Goal: Information Seeking & Learning: Understand process/instructions

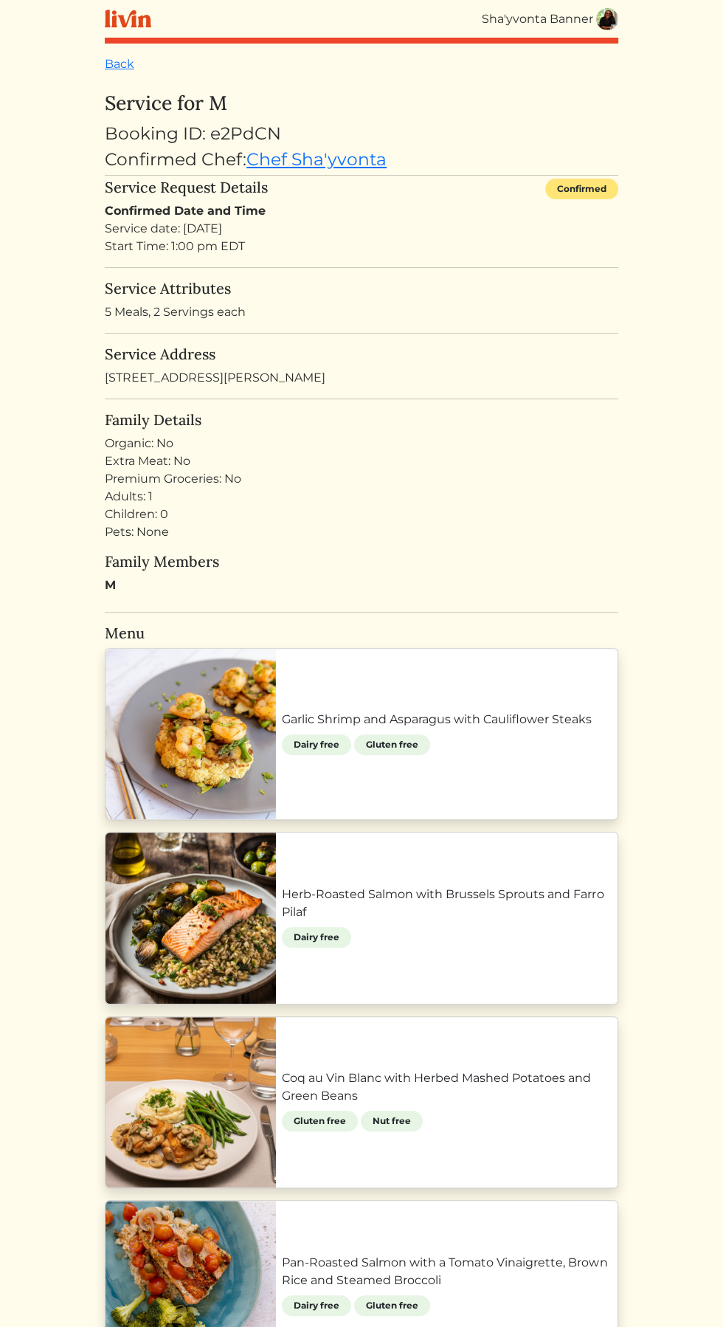
click at [505, 728] on link "Garlic Shrimp and Asparagus with Cauliflower Steaks" at bounding box center [447, 720] width 330 height 18
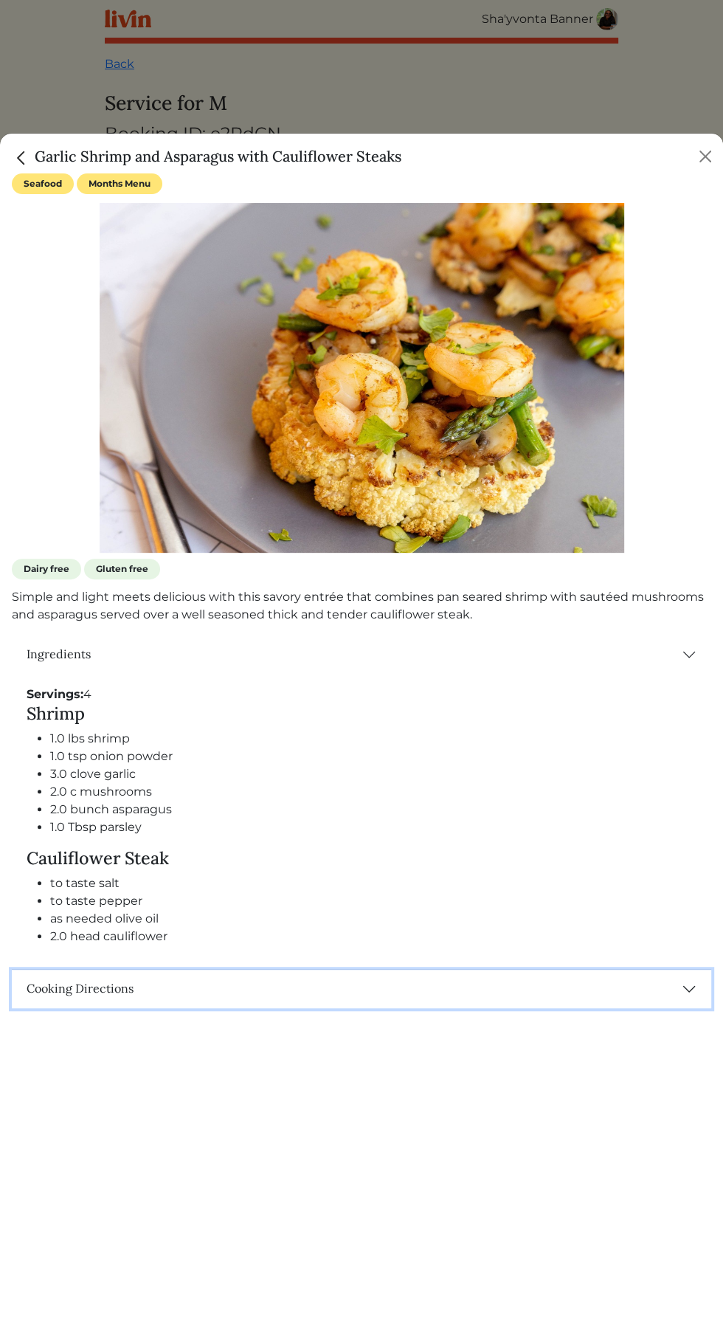
click at [668, 998] on button "Cooking Directions" at bounding box center [362, 989] width 700 height 38
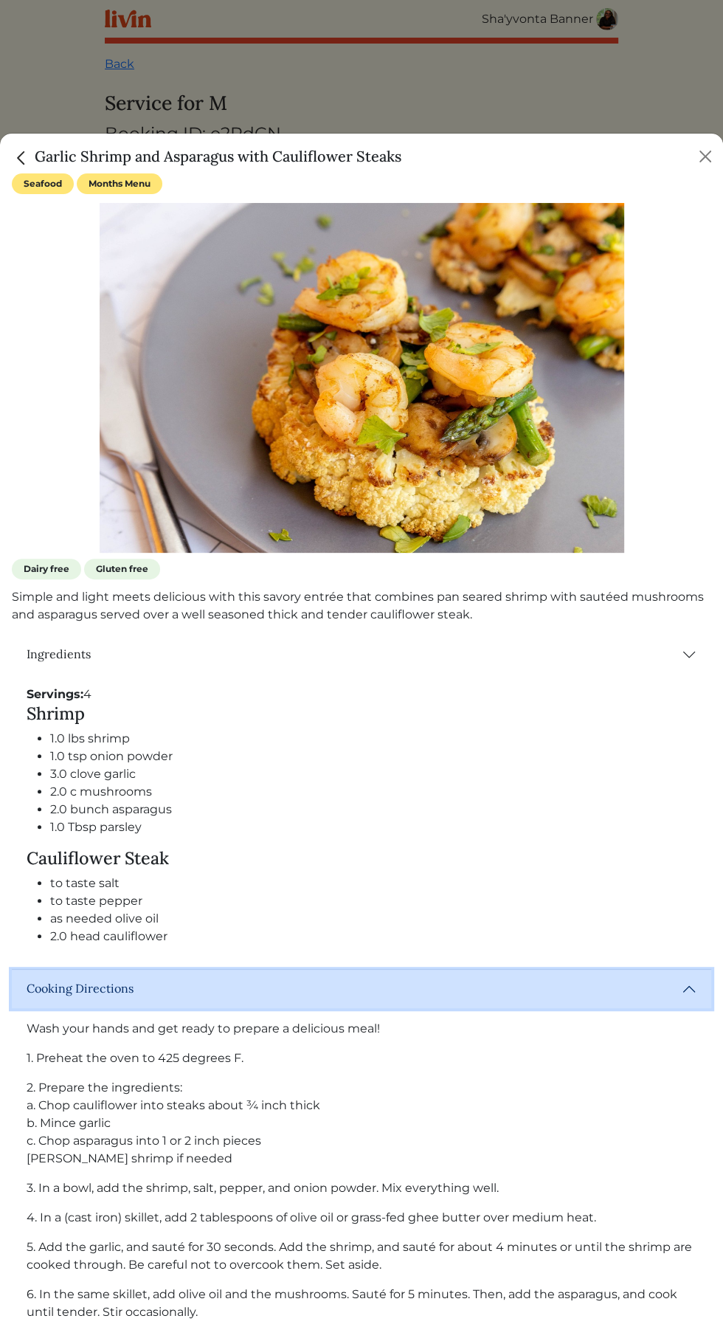
scroll to position [87, 0]
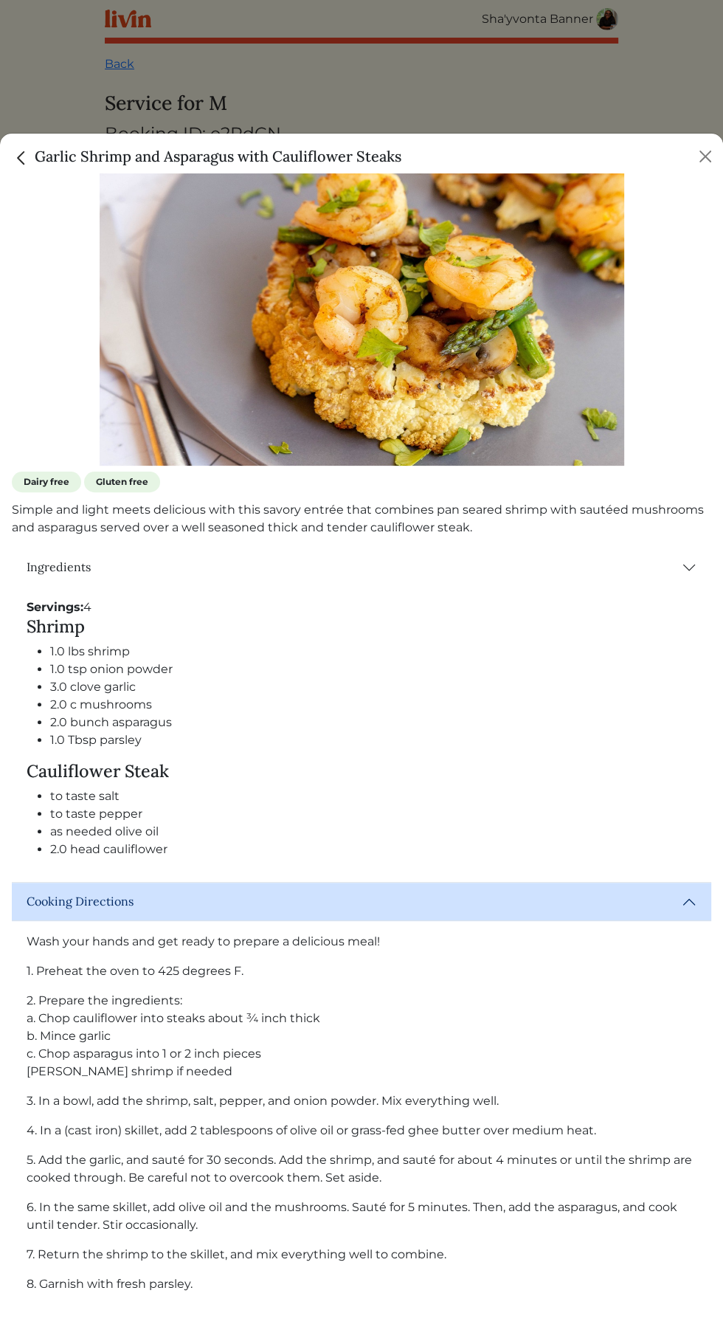
click at [689, 145] on div "Garlic Shrimp and Asparagus with Cauliflower Steaks" at bounding box center [361, 154] width 723 height 40
click at [711, 137] on div "Garlic Shrimp and Asparagus with Cauliflower Steaks" at bounding box center [361, 154] width 723 height 40
click at [697, 156] on button "Close" at bounding box center [706, 157] width 24 height 24
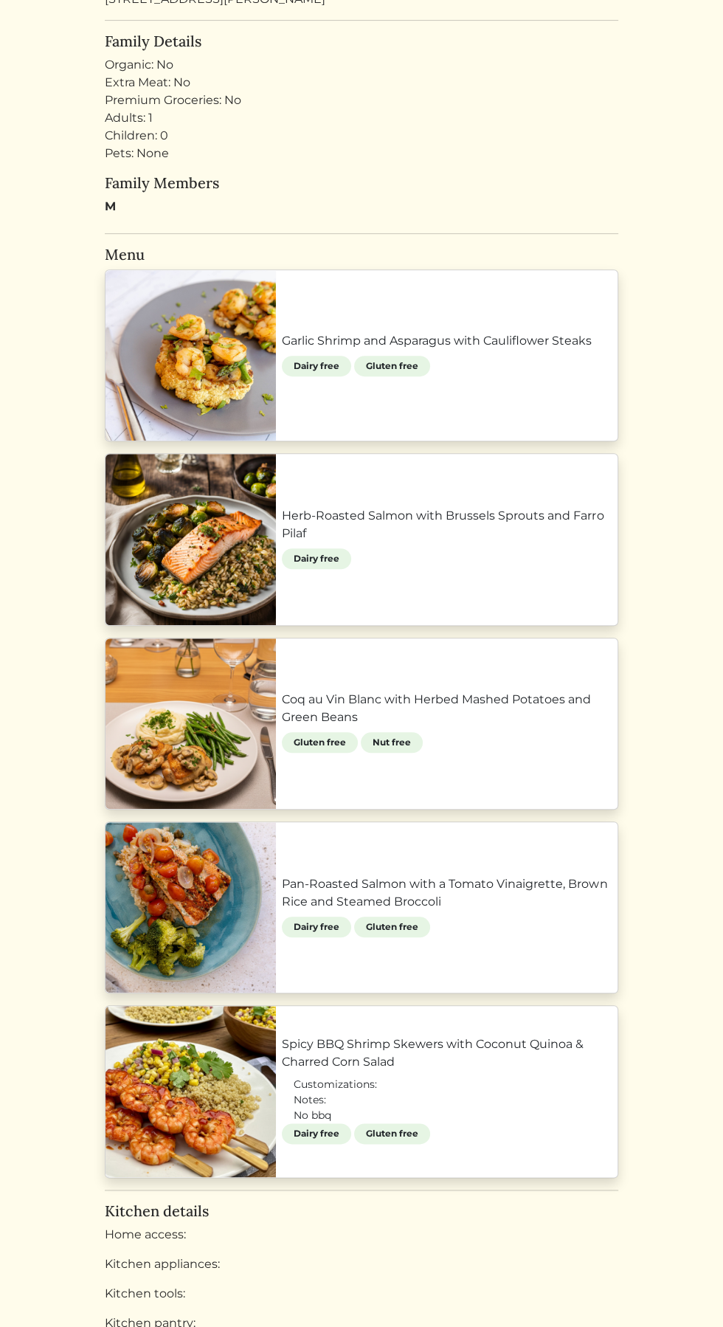
scroll to position [0, 0]
click at [530, 875] on link "Pan-Roasted Salmon with a Tomato Vinaigrette, Brown Rice and Steamed Broccoli" at bounding box center [447, 892] width 330 height 35
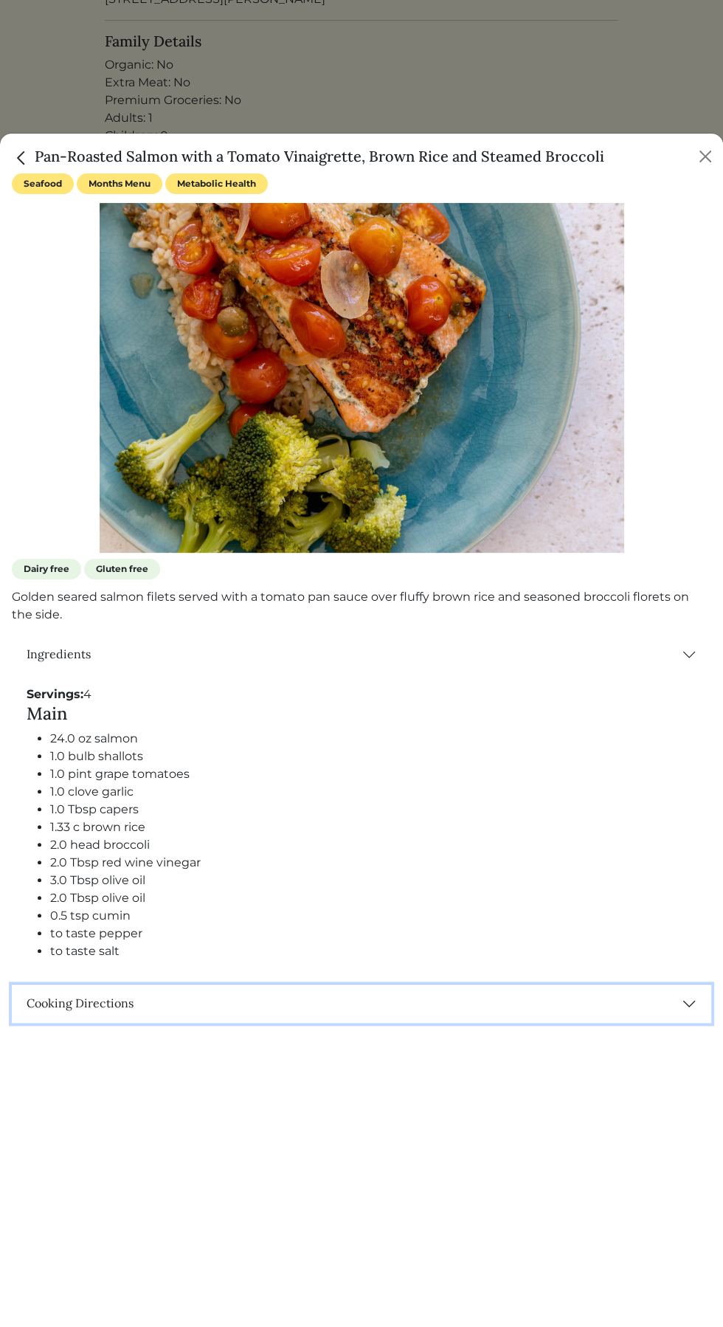
click at [612, 1023] on button "Cooking Directions" at bounding box center [362, 1003] width 700 height 38
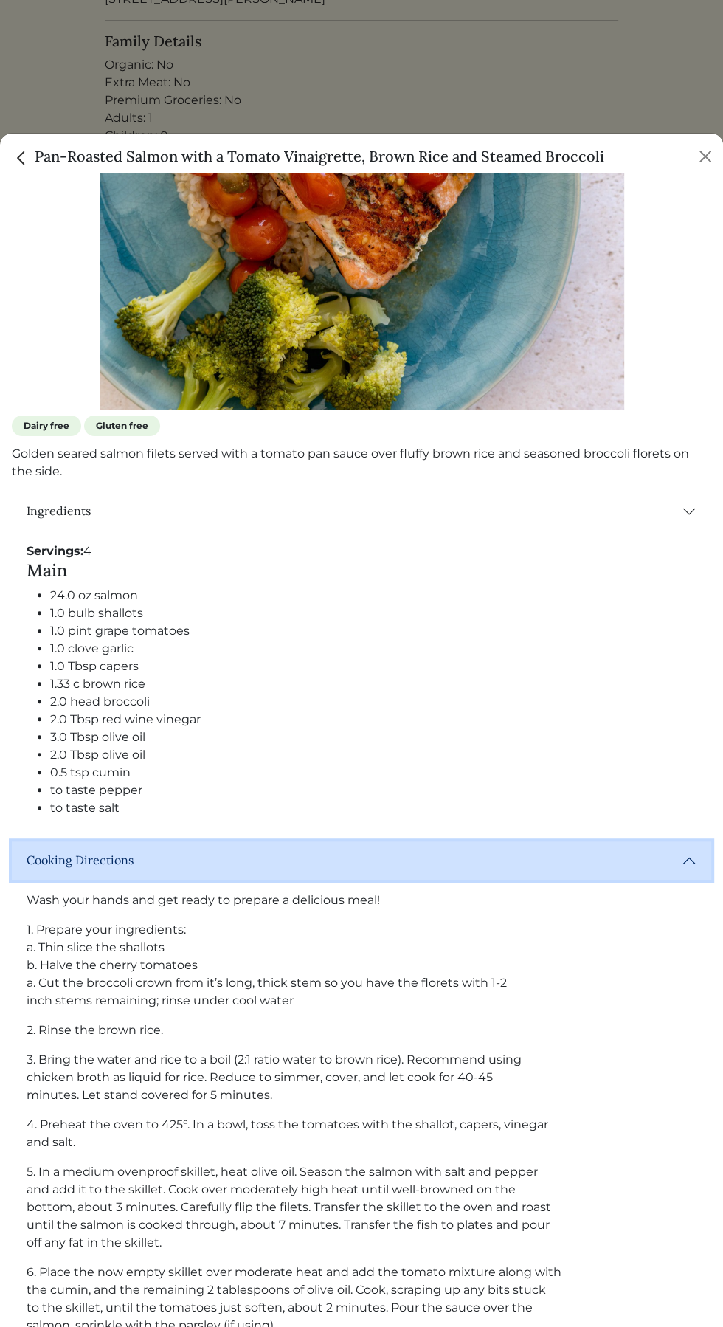
scroll to position [144, 0]
click at [658, 331] on div at bounding box center [362, 234] width 700 height 350
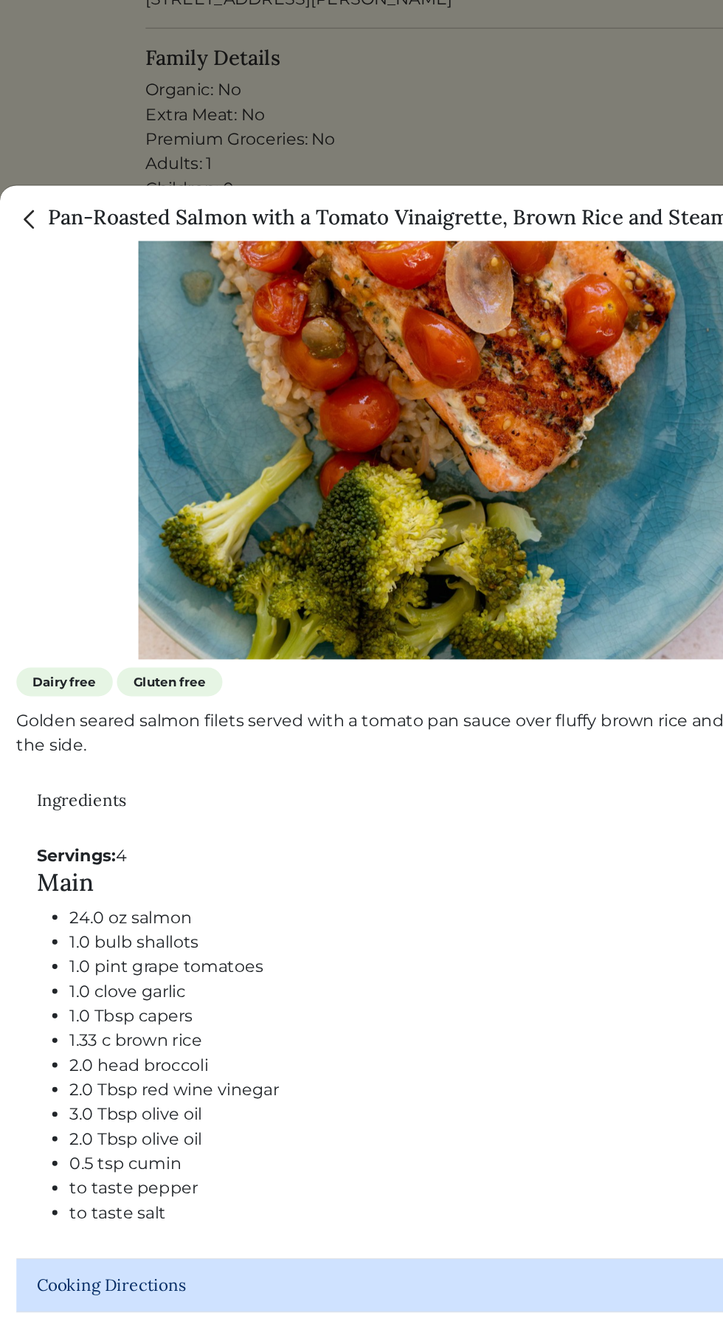
scroll to position [78, 0]
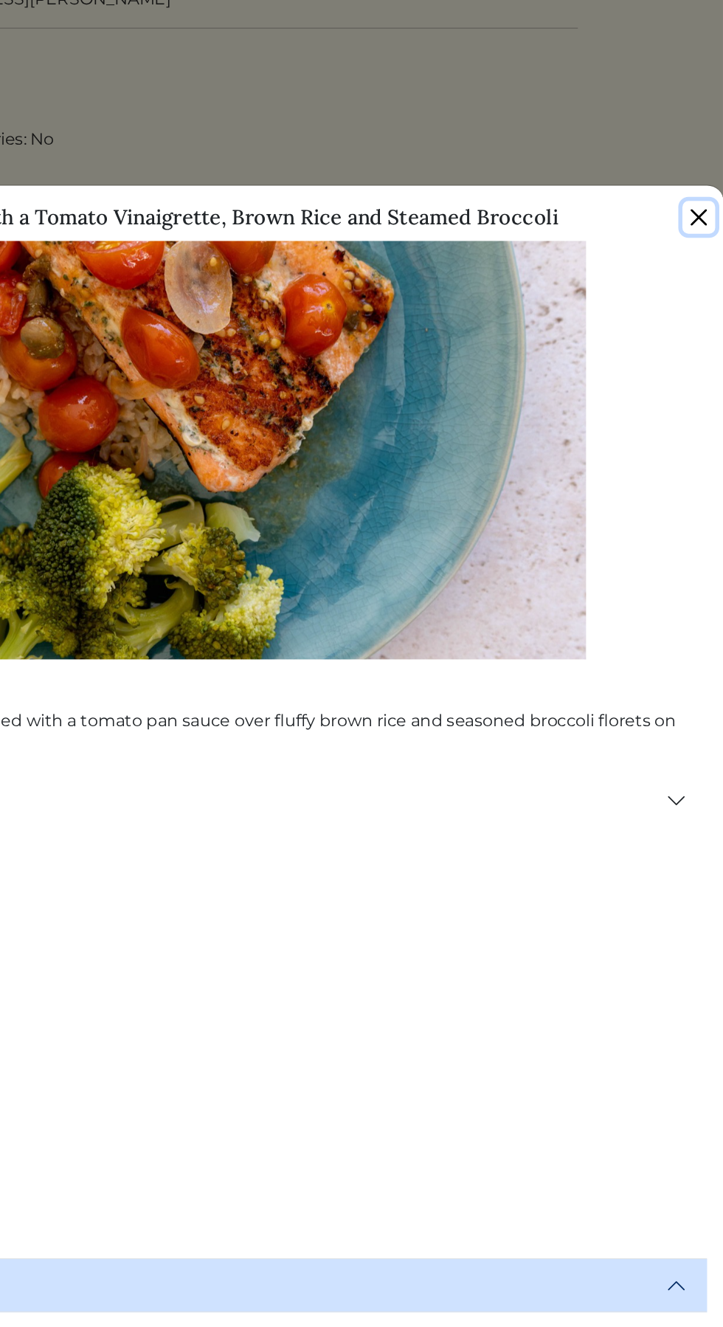
click at [711, 149] on button "Close" at bounding box center [706, 157] width 24 height 24
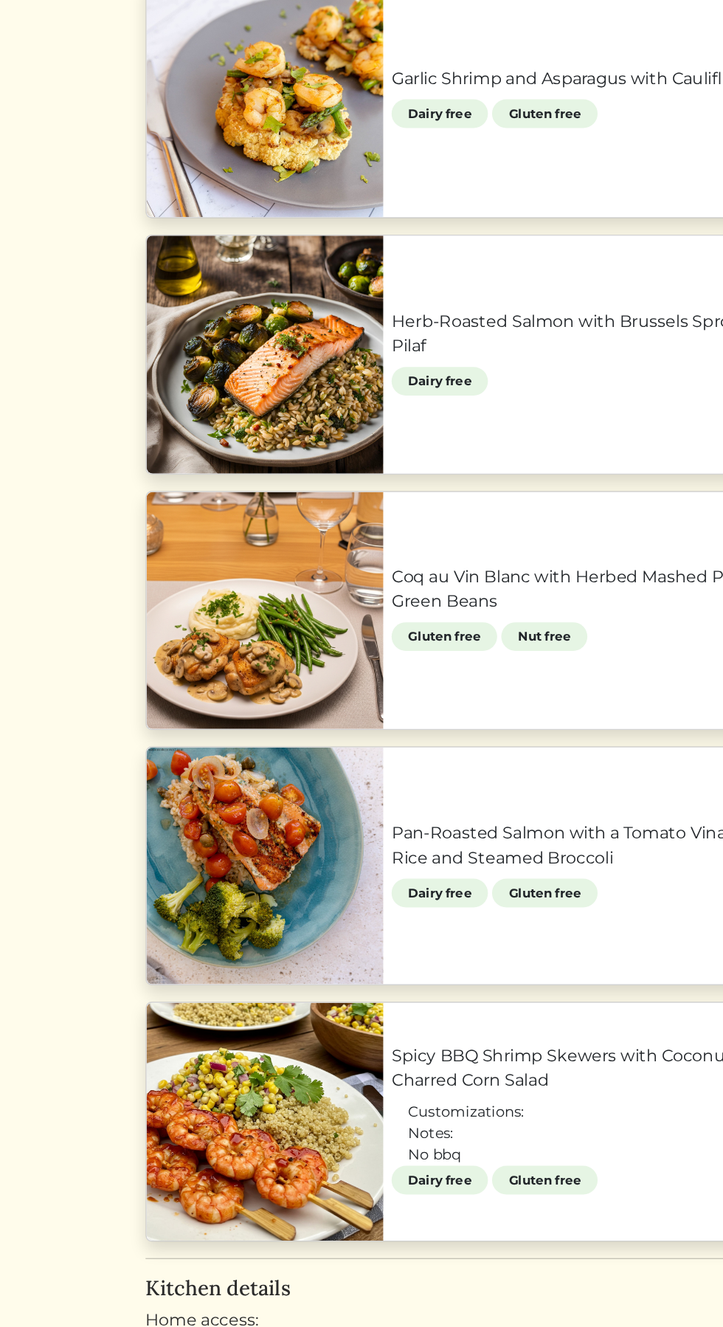
scroll to position [437, 0]
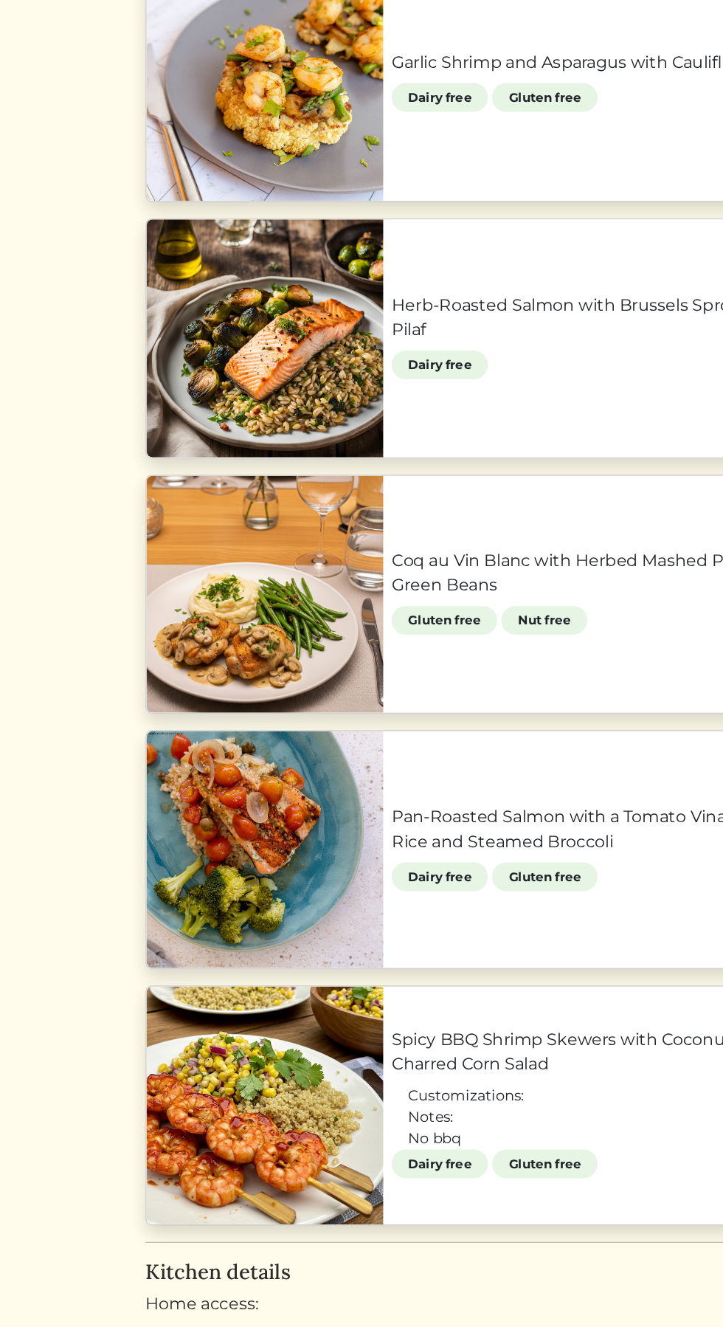
click at [379, 668] on link "Coq au Vin Blanc with Herbed Mashed Potatoes and Green Beans" at bounding box center [447, 649] width 330 height 35
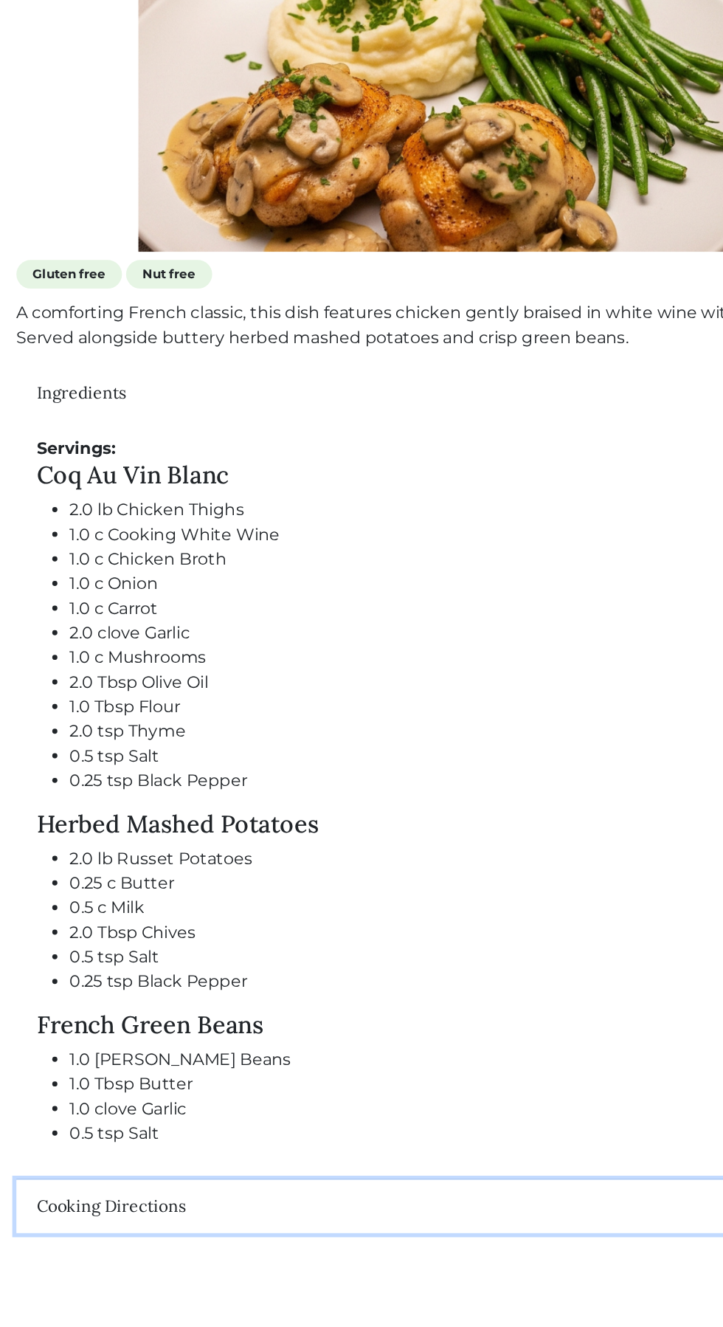
click at [367, 1235] on button "Cooking Directions" at bounding box center [362, 1240] width 700 height 38
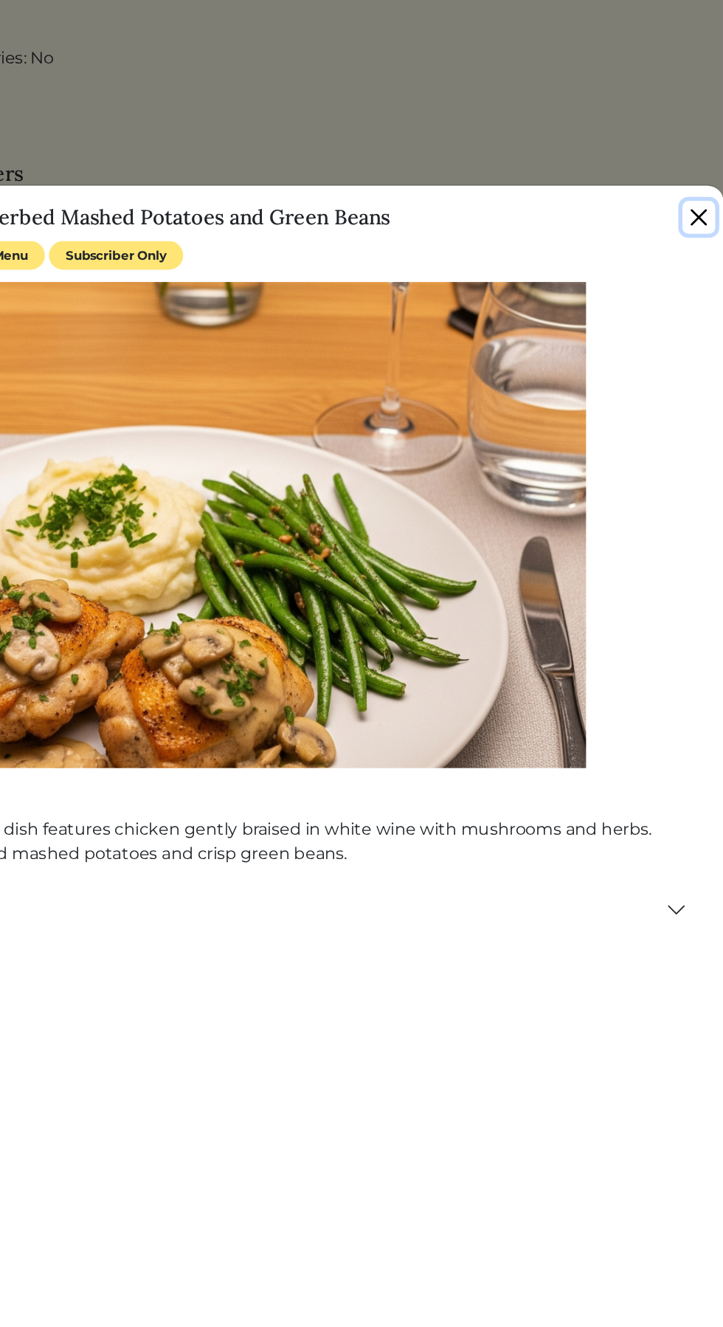
click at [697, 145] on button "Close" at bounding box center [706, 157] width 24 height 24
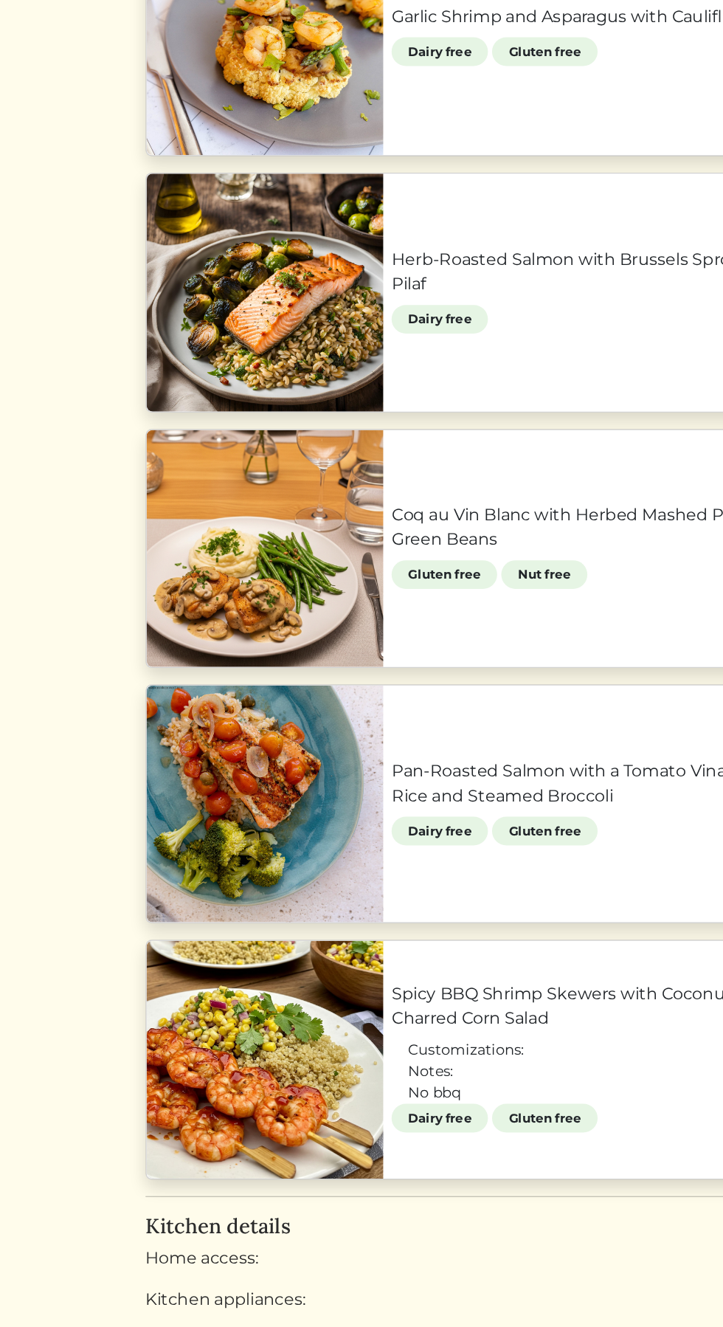
scroll to position [379, 0]
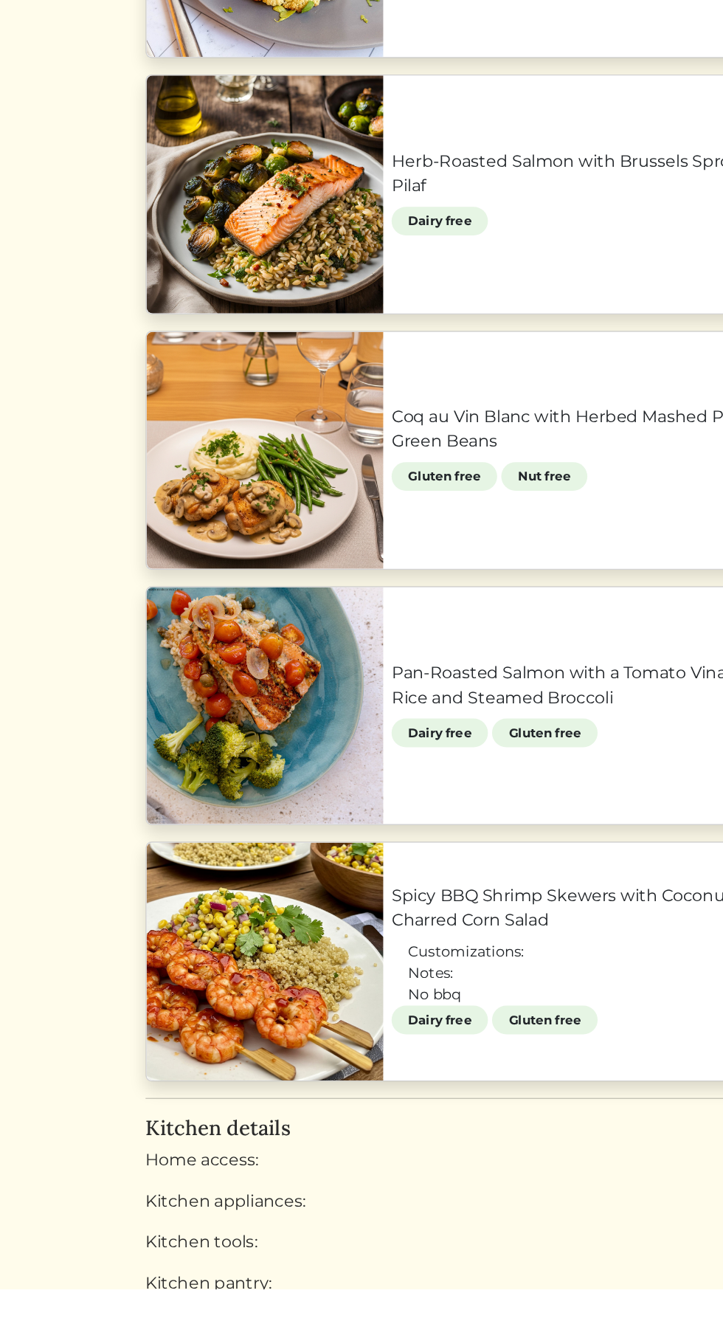
click at [282, 1071] on link "Spicy BBQ Shrimp Skewers with Coconut Quinoa & Charred Corn Salad" at bounding box center [447, 1052] width 330 height 35
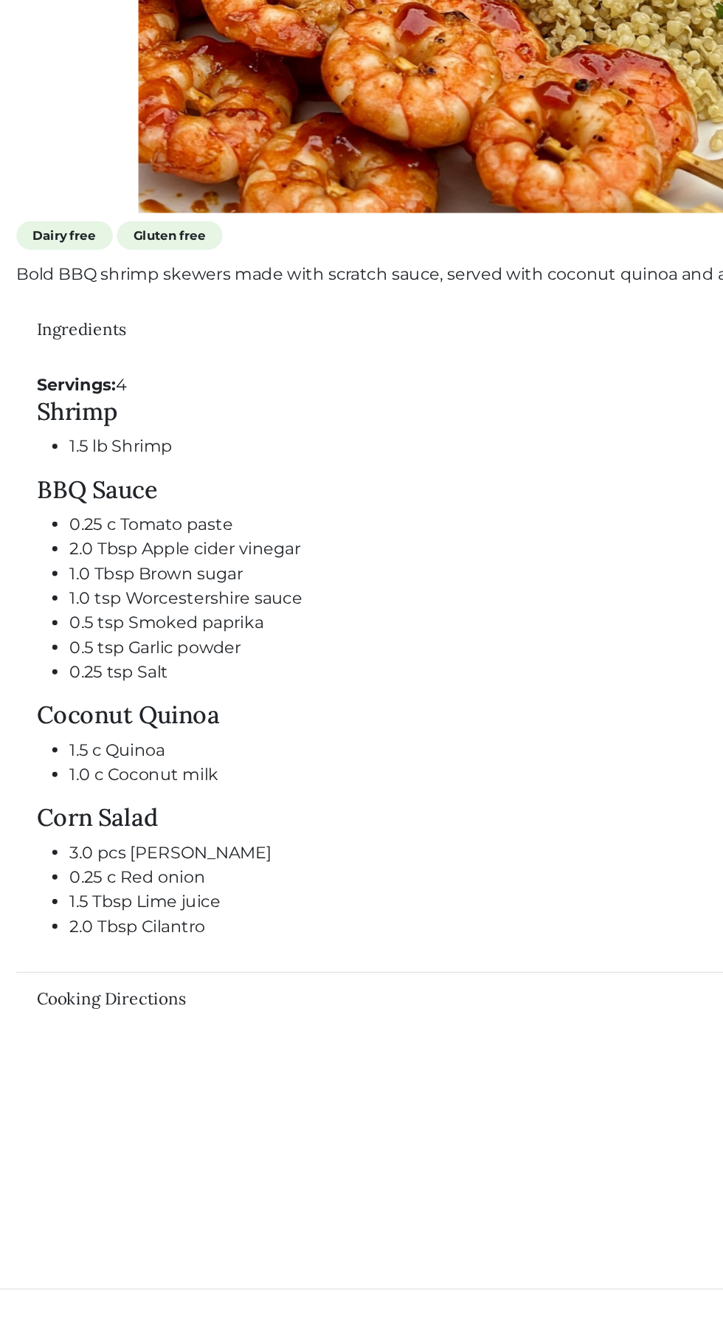
click at [383, 1120] on button "Cooking Directions" at bounding box center [362, 1119] width 700 height 38
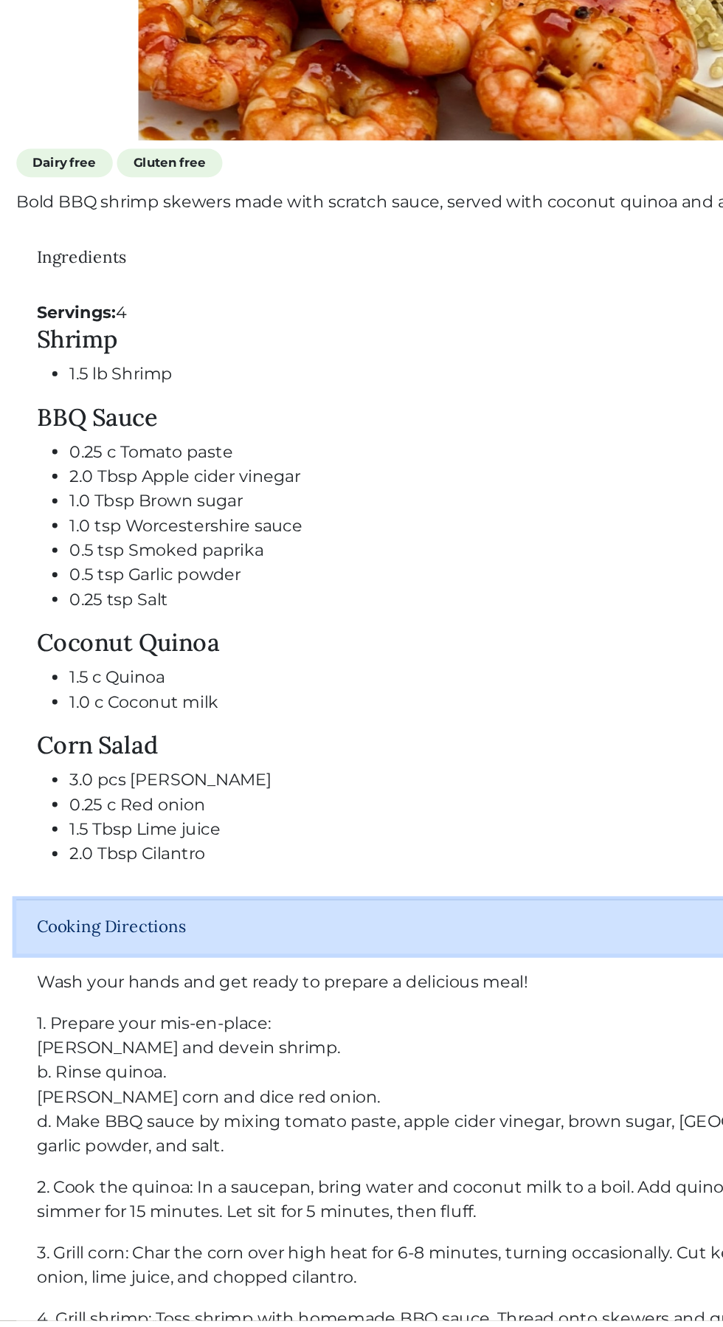
scroll to position [407, 0]
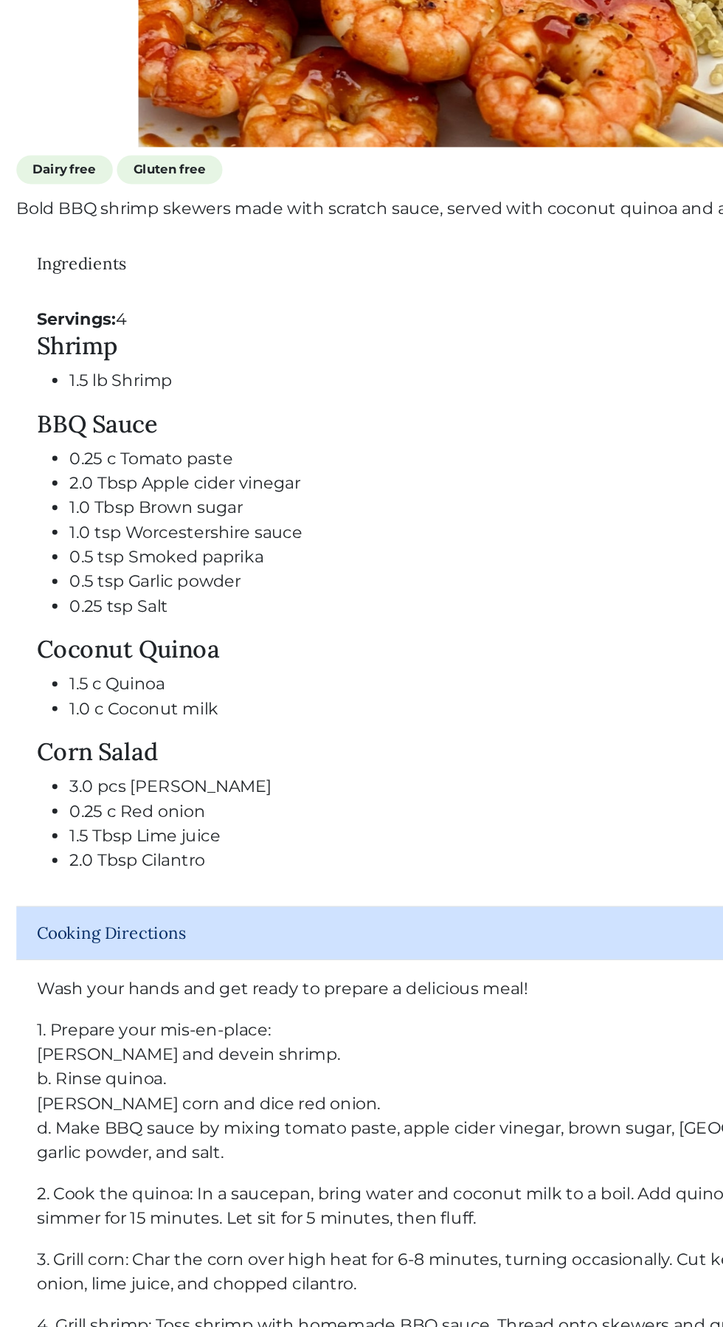
copy div "Corn Salad 3.0 pcs Corn 0.25 c Red onion 1.5 Tbsp Lime juice 2.0 Tbsp Cilantro"
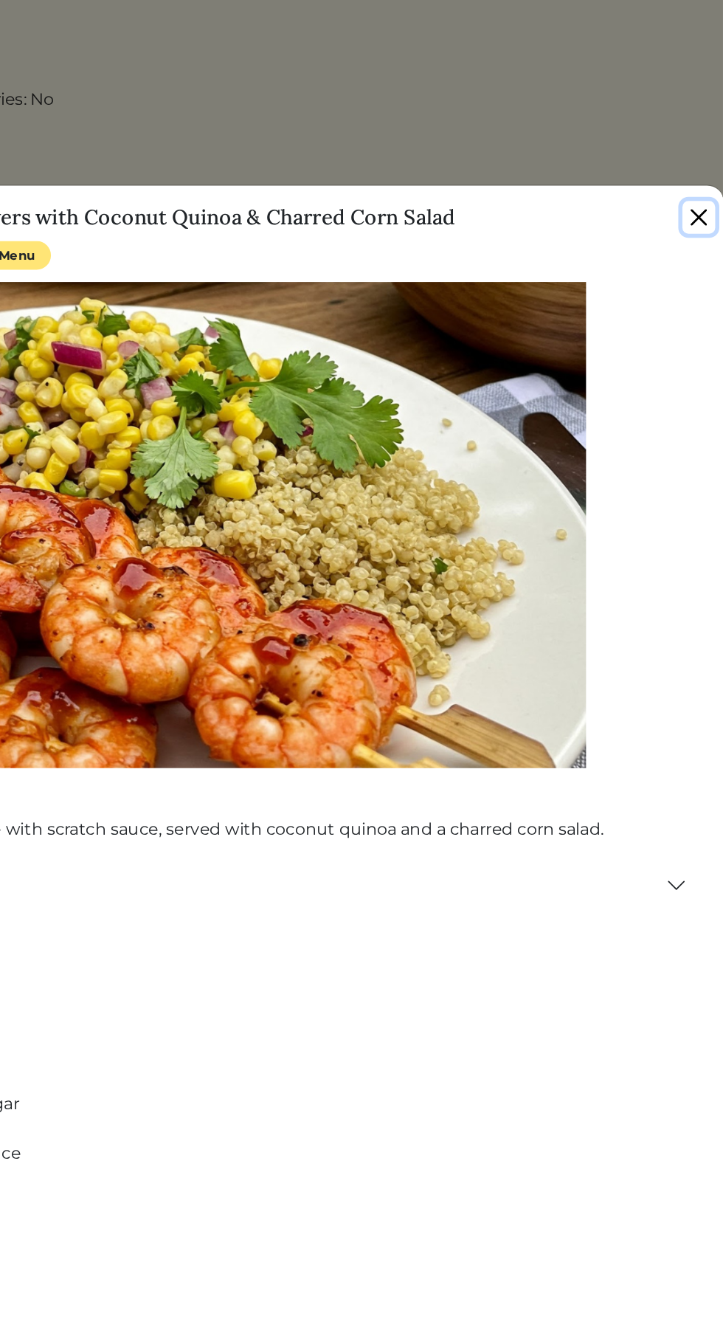
click at [694, 147] on button "Close" at bounding box center [706, 157] width 24 height 24
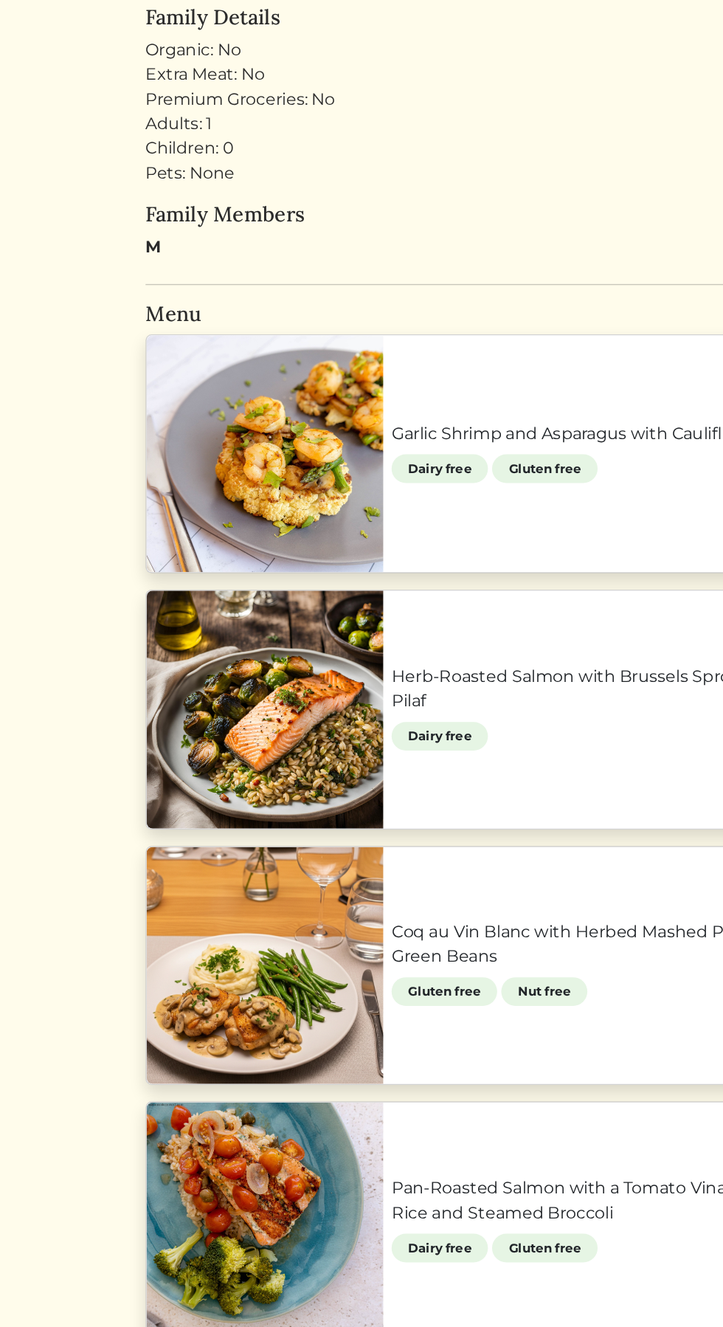
click at [394, 676] on link "Coq au Vin Blanc with Herbed Mashed Potatoes and Green Beans" at bounding box center [447, 679] width 330 height 35
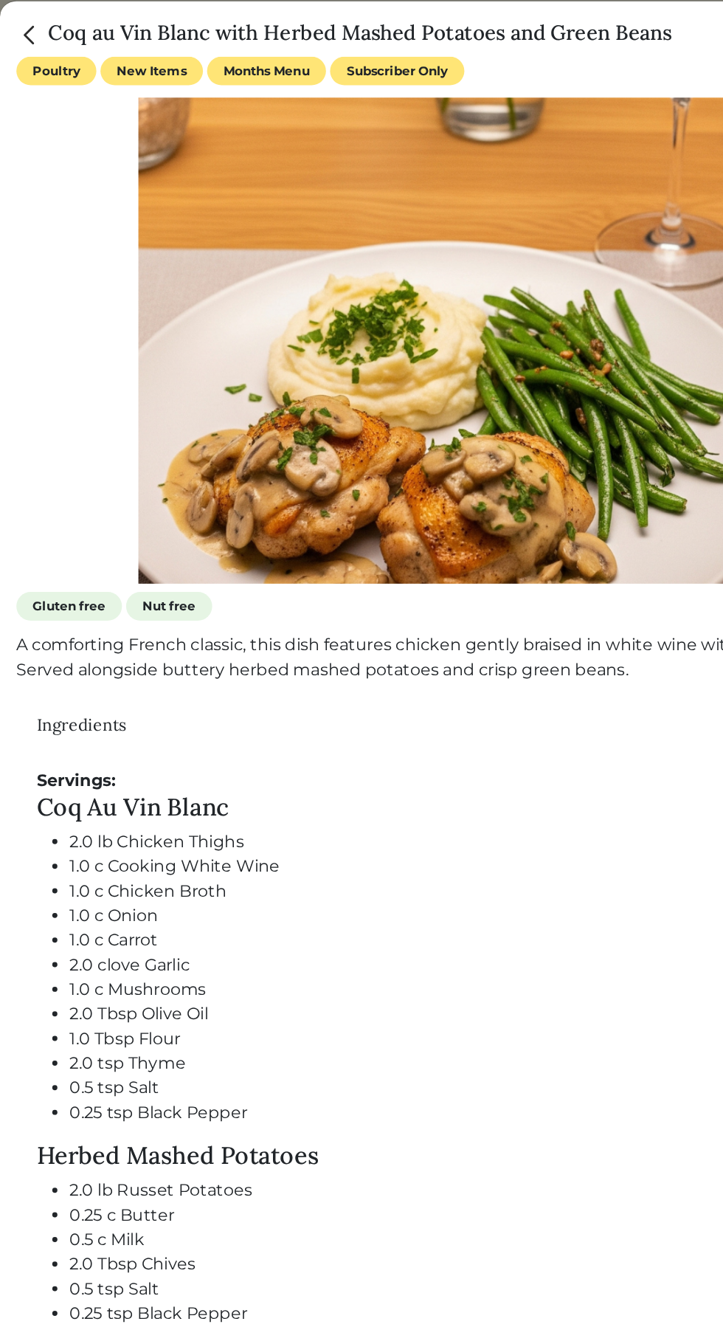
scroll to position [379, 0]
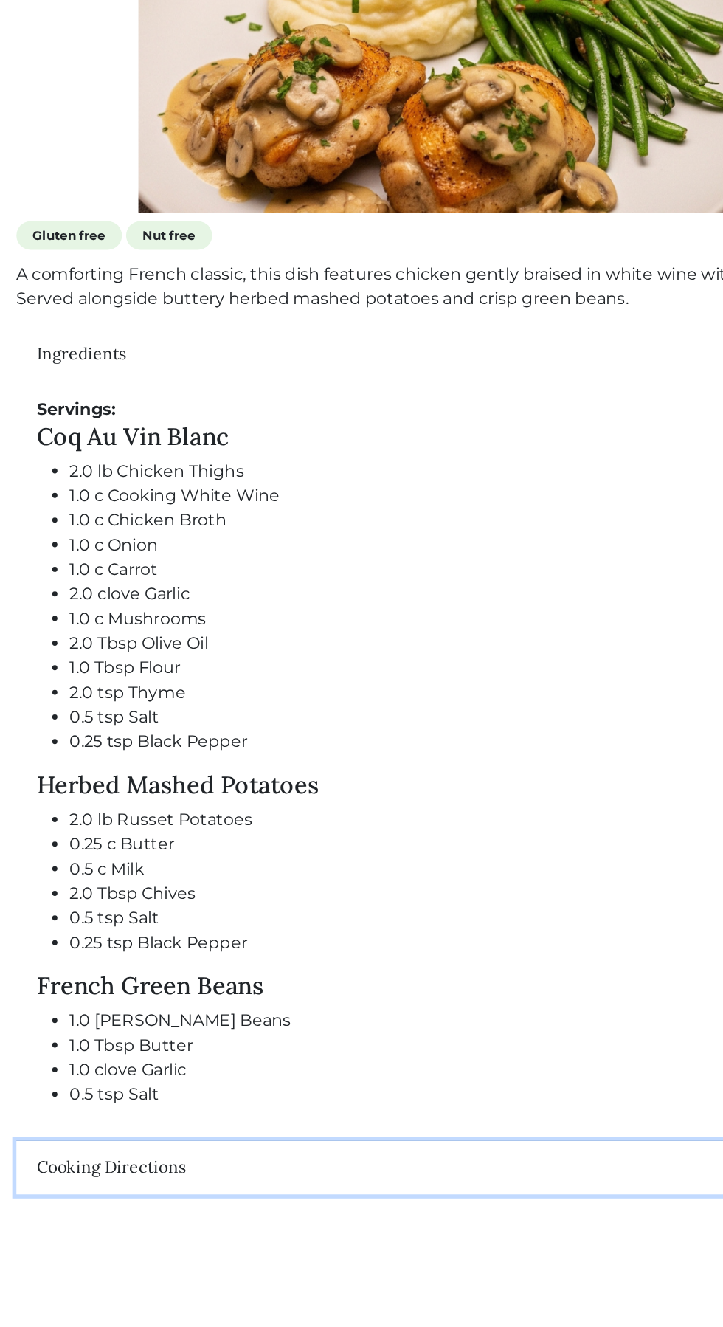
click at [311, 1259] on button "Cooking Directions" at bounding box center [362, 1240] width 700 height 38
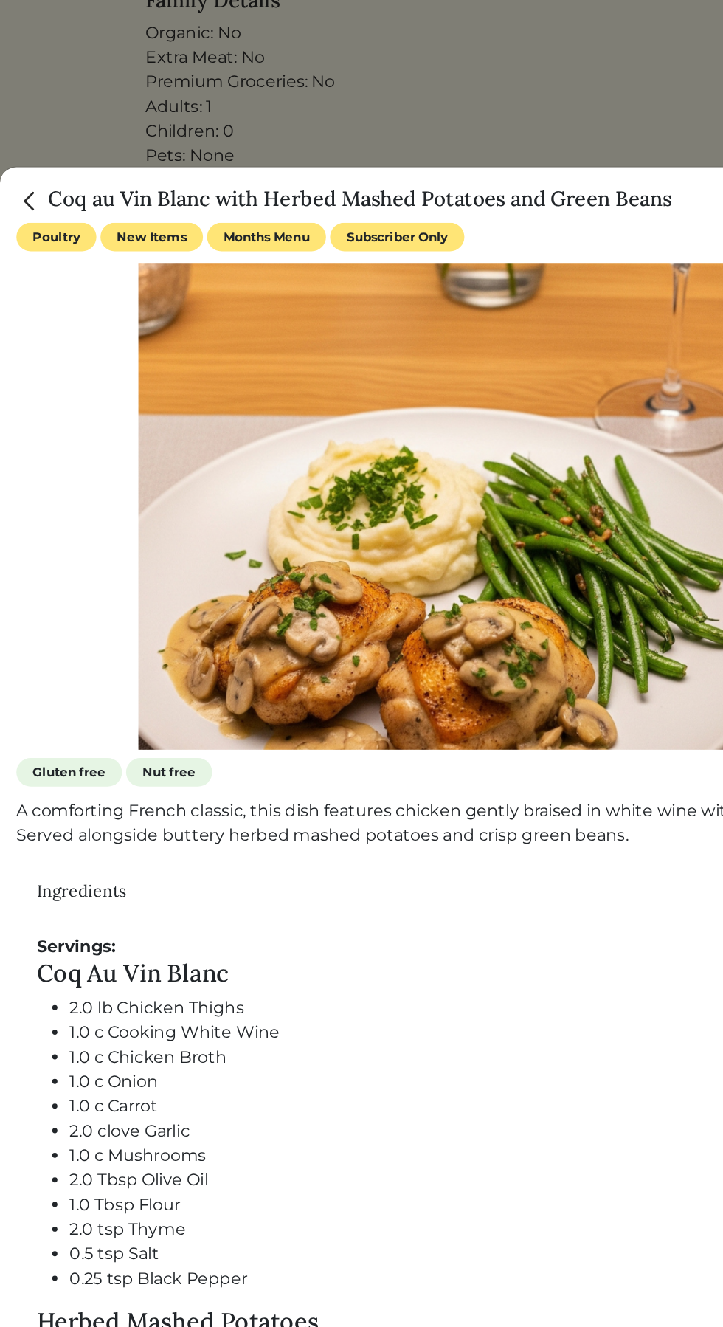
scroll to position [407, 0]
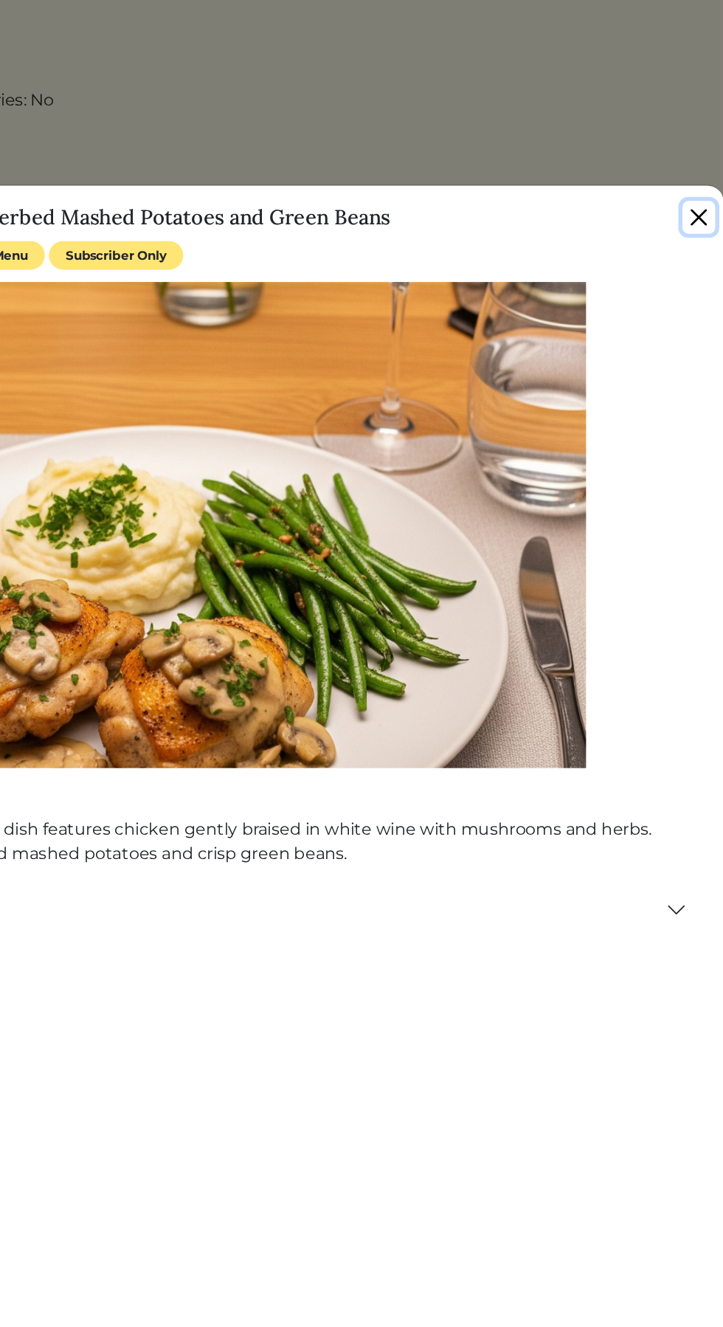
click at [694, 163] on button "Close" at bounding box center [706, 157] width 24 height 24
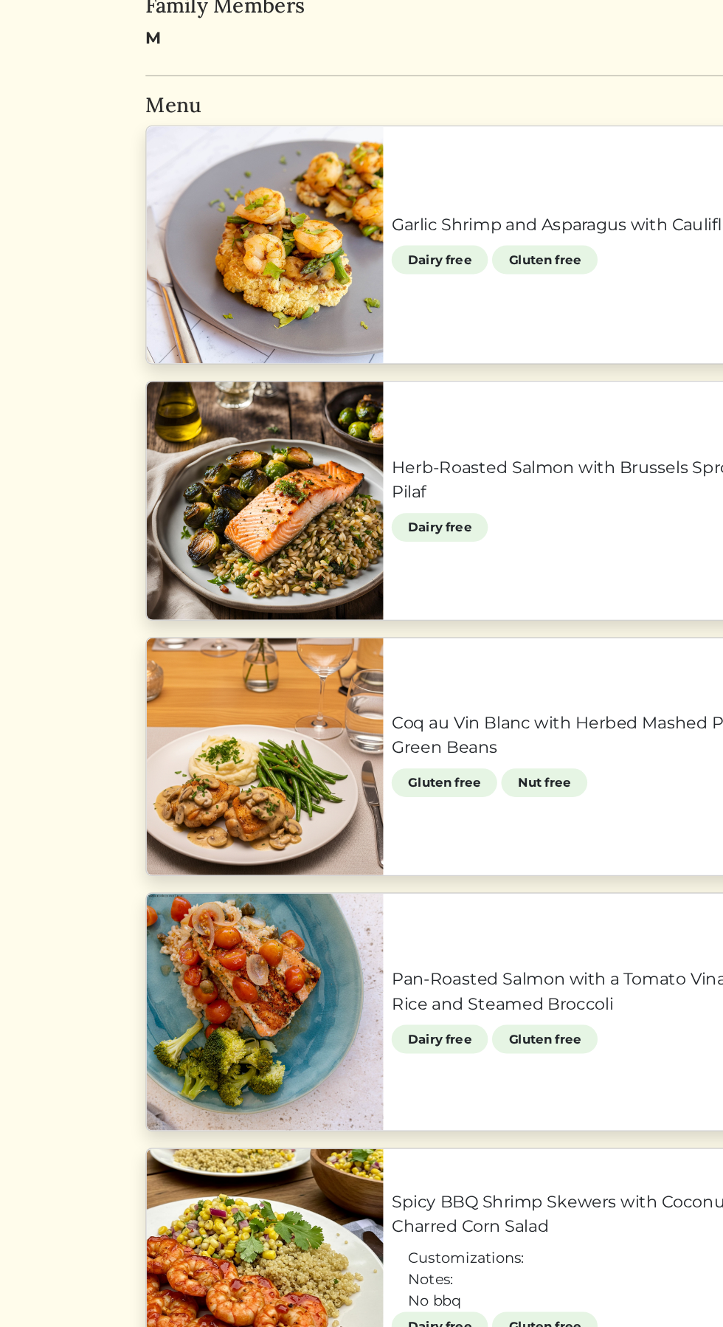
scroll to position [379, 0]
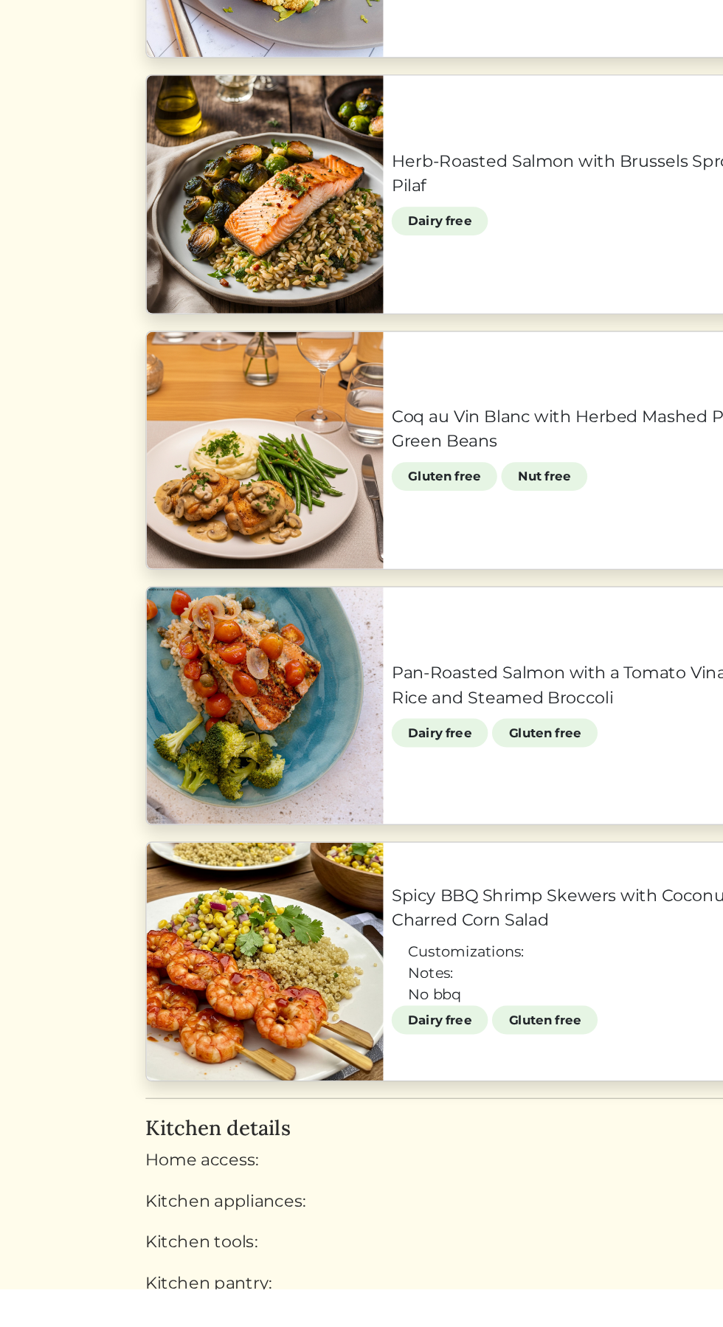
click at [404, 1071] on link "Spicy BBQ Shrimp Skewers with Coconut Quinoa & Charred Corn Salad" at bounding box center [447, 1052] width 330 height 35
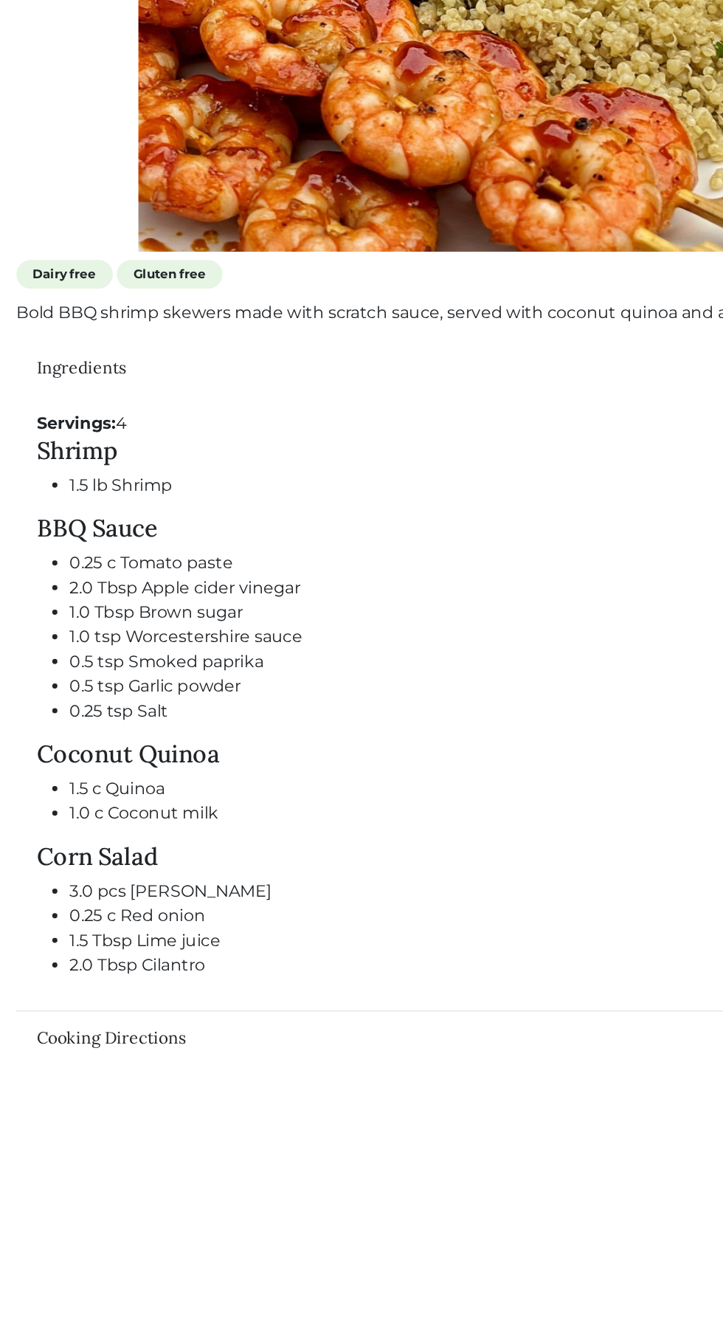
scroll to position [404, 0]
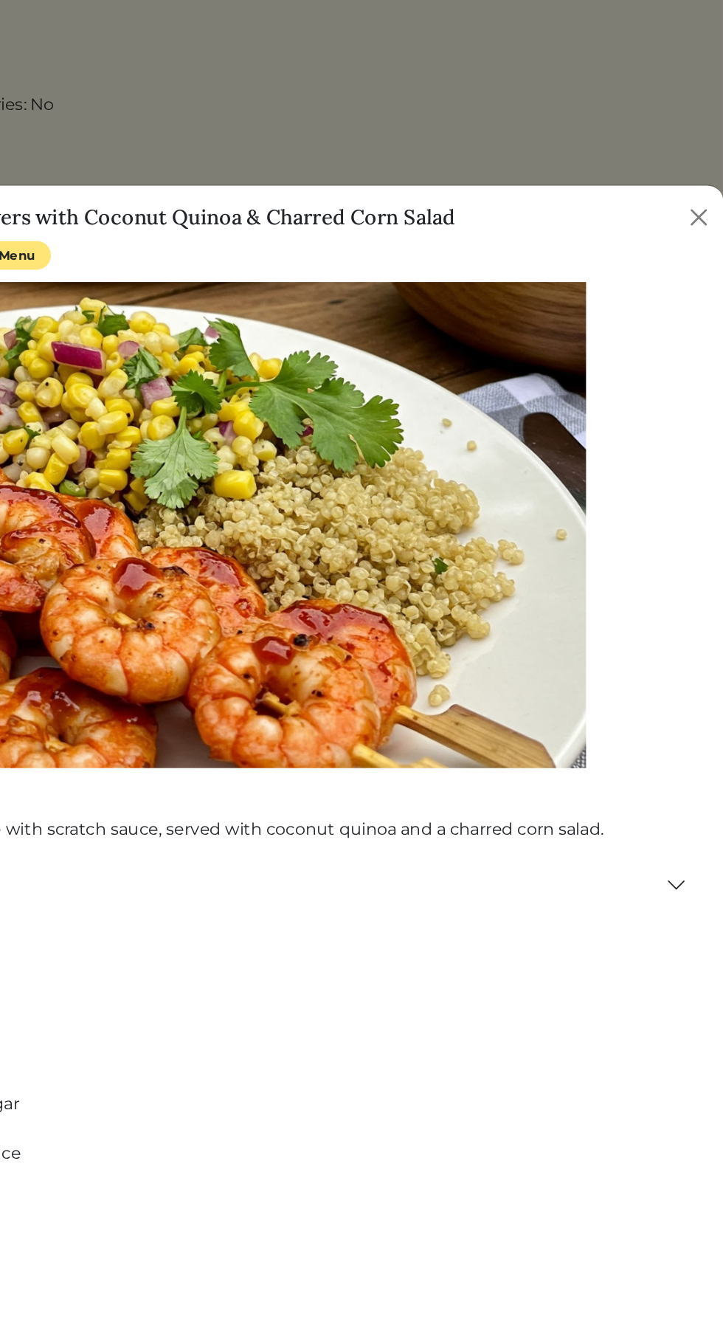
click at [699, 141] on div "Spicy BBQ Shrimp Skewers with Coconut Quinoa & Charred Corn Salad" at bounding box center [361, 154] width 723 height 40
click at [691, 145] on div "Spicy BBQ Shrimp Skewers with Coconut Quinoa & Charred Corn Salad" at bounding box center [361, 154] width 723 height 40
click at [697, 145] on button "Close" at bounding box center [706, 157] width 24 height 24
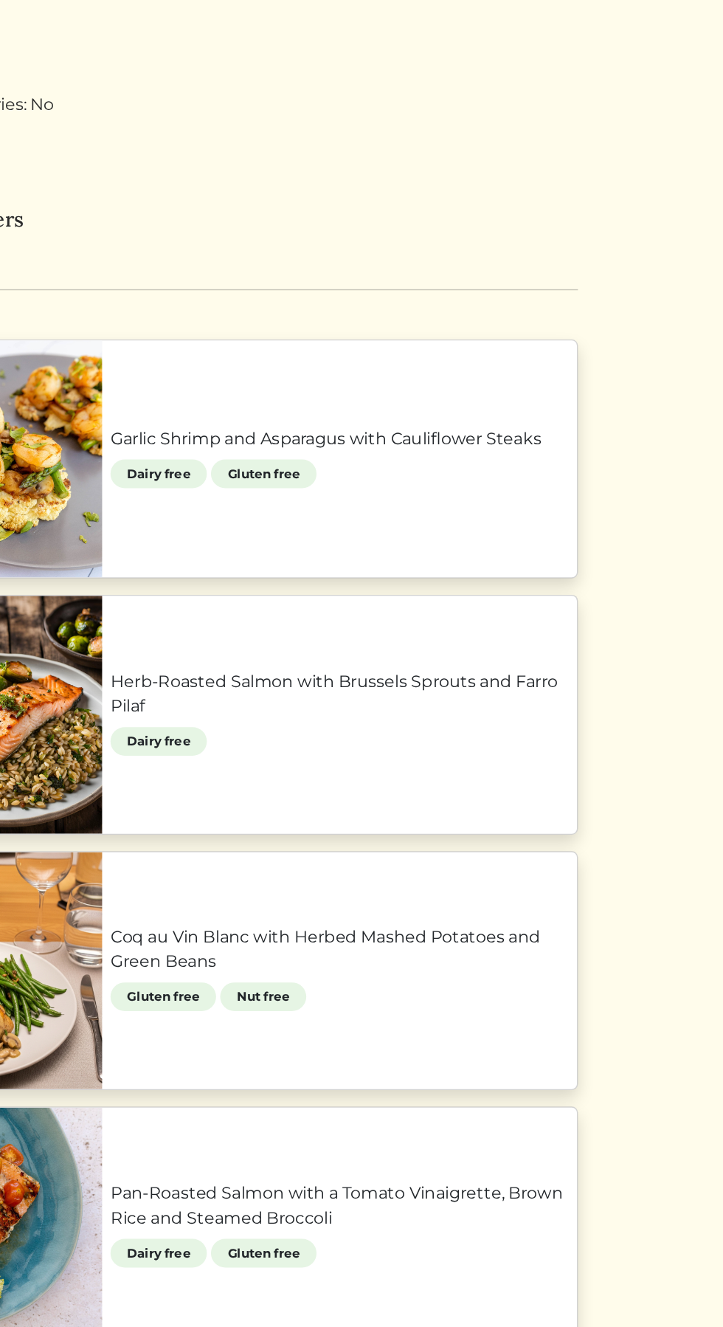
click at [651, 91] on html "Sha'yvonta Banner Sha'yvonta Banner Log out Dashboard Services Upcoming Complet…" at bounding box center [361, 259] width 723 height 1327
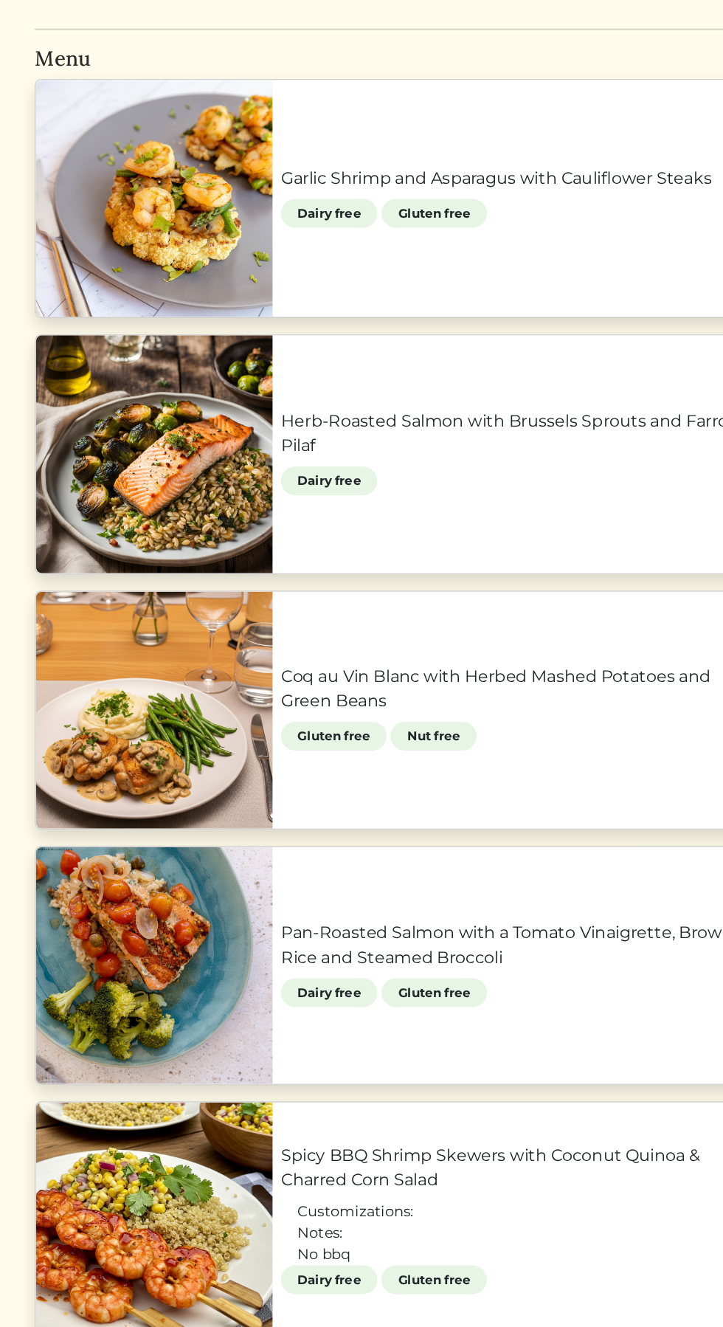
scroll to position [379, 0]
